Goal: Find specific page/section: Find specific page/section

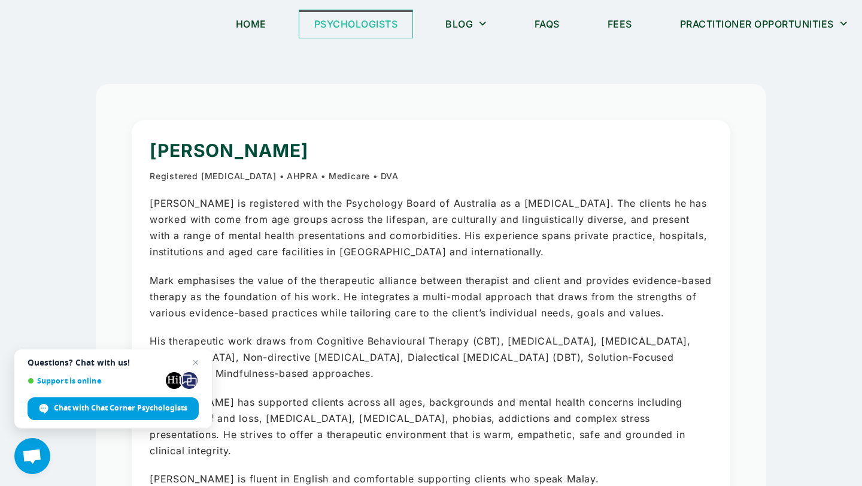
click at [337, 20] on link "Psychologists" at bounding box center [356, 24] width 114 height 28
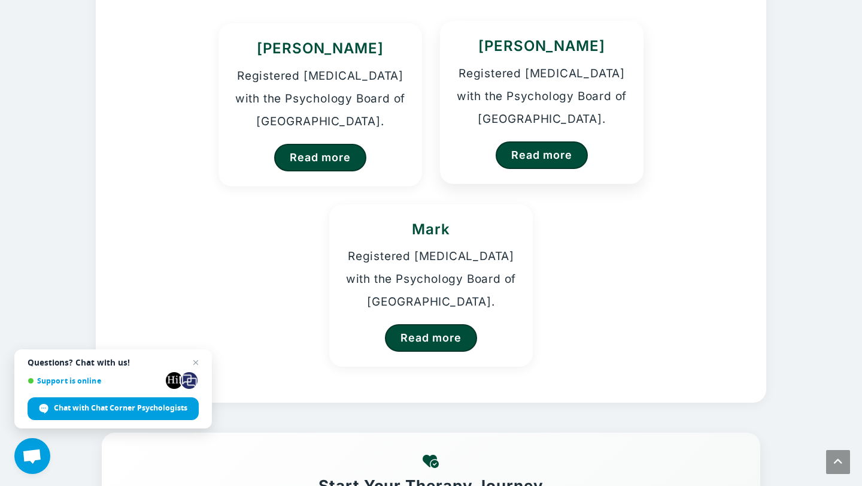
scroll to position [175, 0]
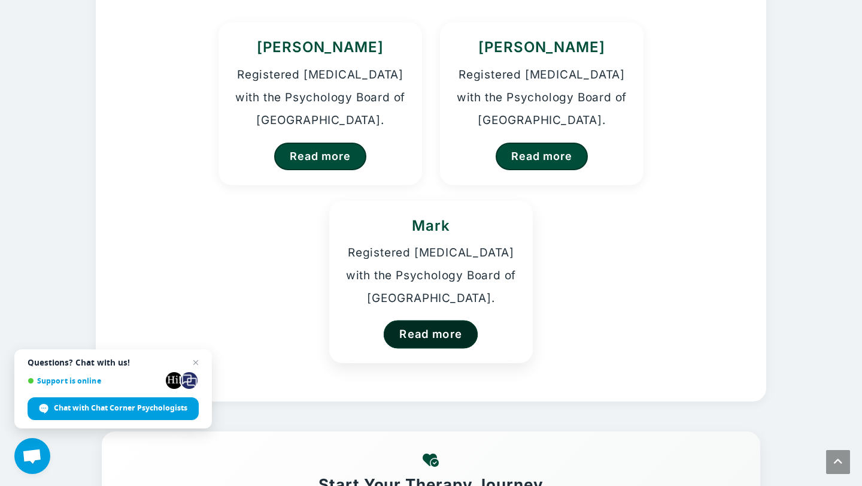
click at [433, 337] on link "Read more" at bounding box center [431, 334] width 95 height 28
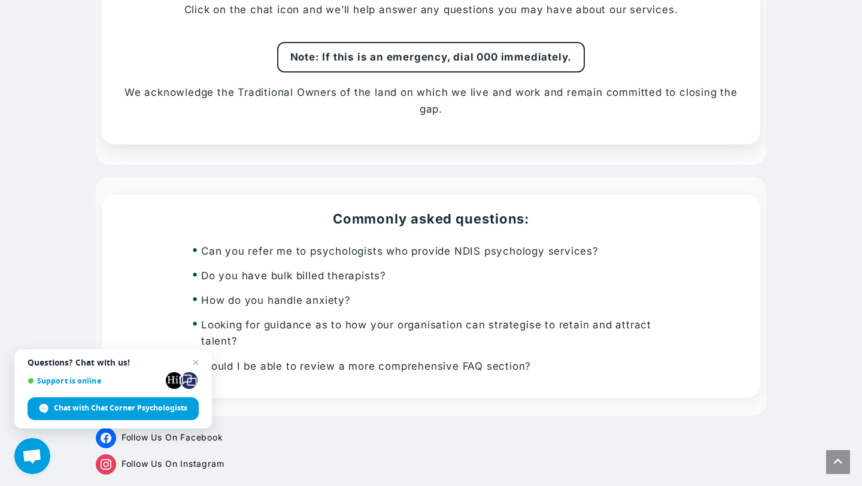
scroll to position [1142, 0]
